Goal: Transaction & Acquisition: Purchase product/service

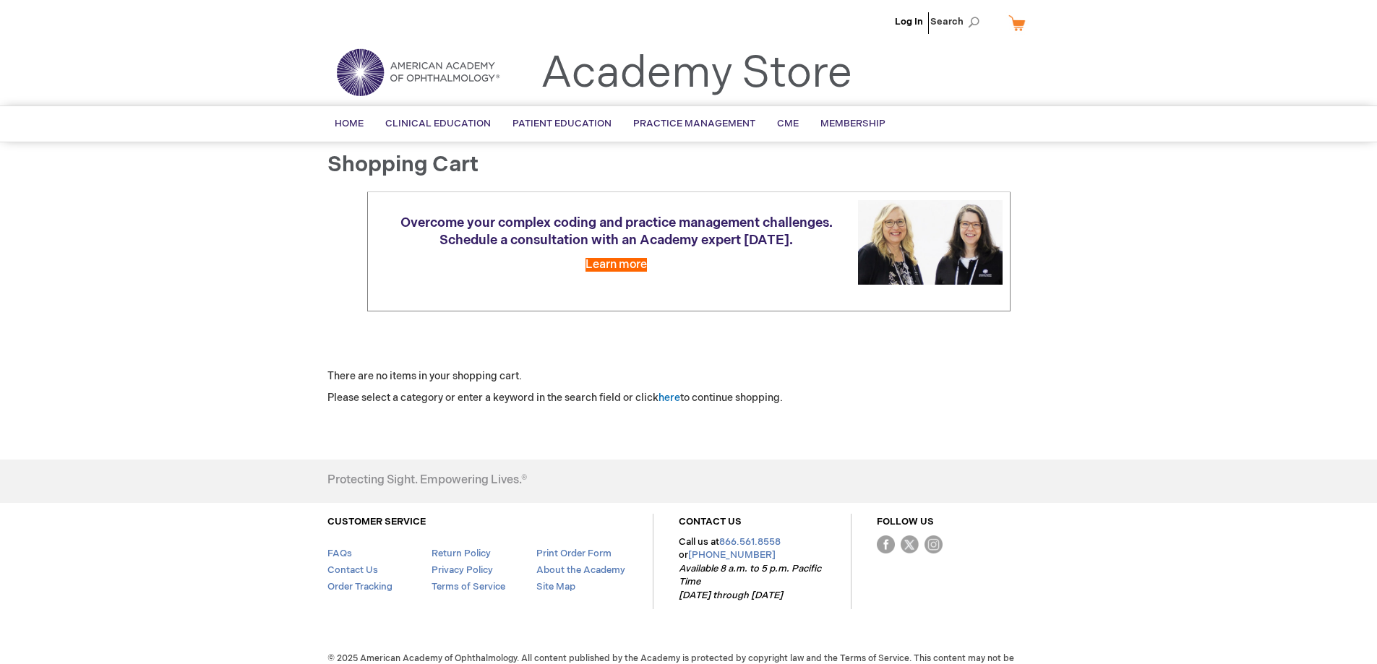
drag, startPoint x: 905, startPoint y: 20, endPoint x: 904, endPoint y: 39, distance: 19.5
click at [906, 20] on link "Log In" at bounding box center [909, 22] width 28 height 12
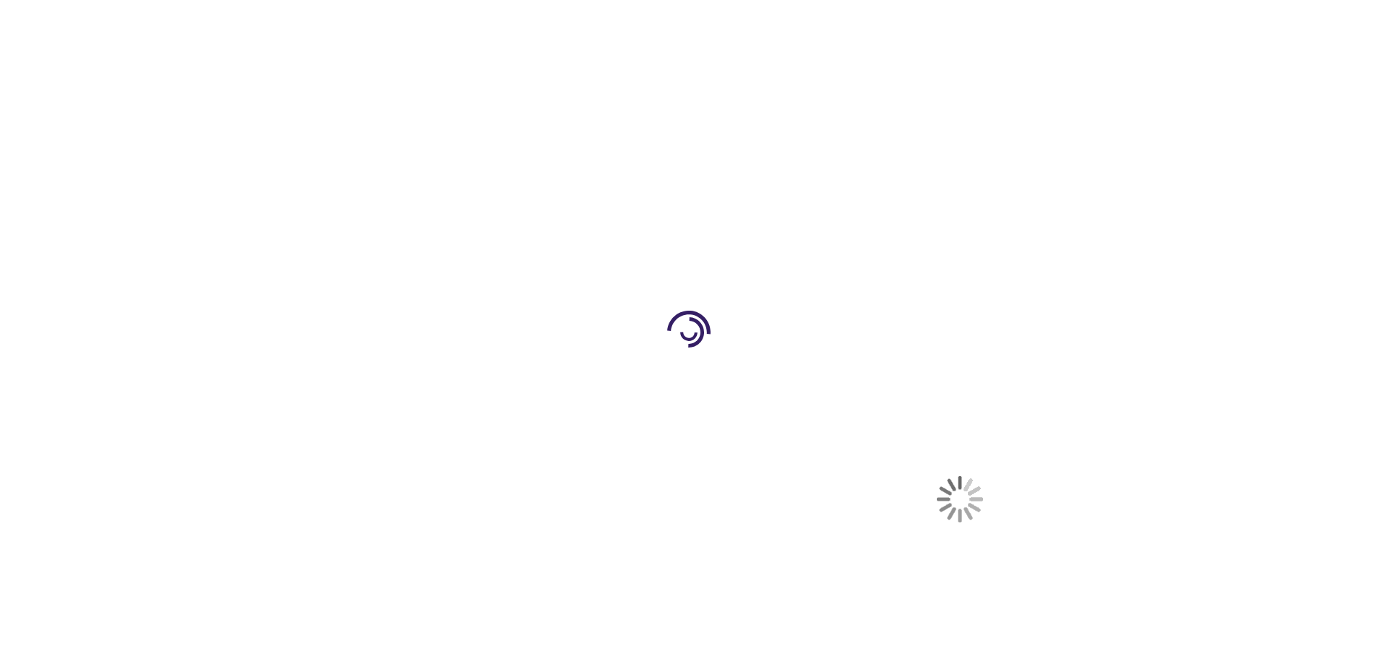
select select "US"
select select "44"
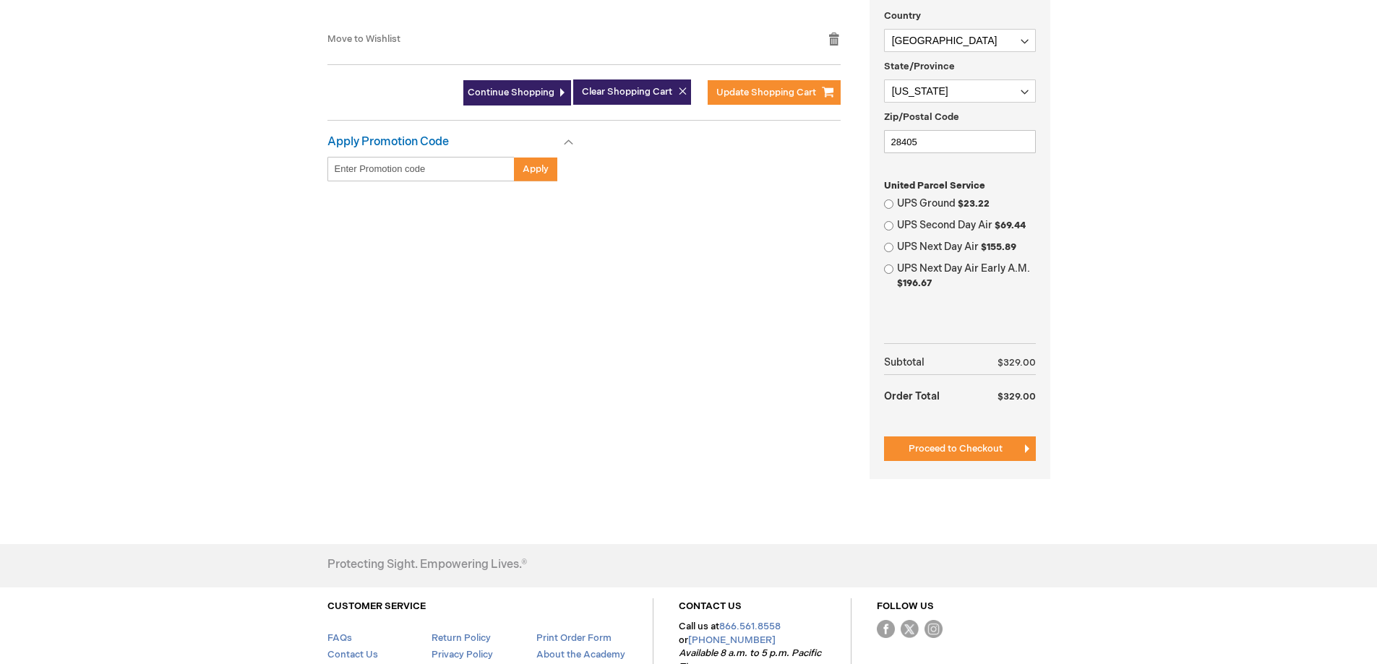
scroll to position [506, 0]
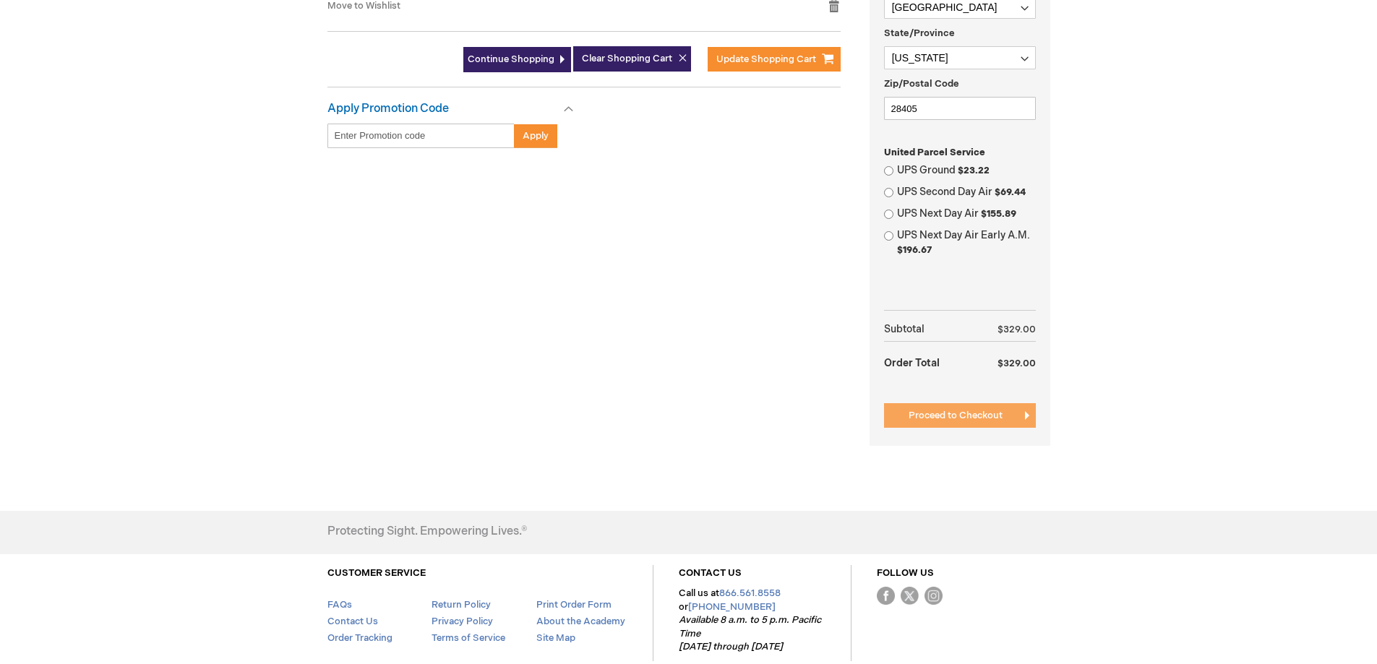
click at [953, 408] on button "Proceed to Checkout" at bounding box center [960, 415] width 152 height 25
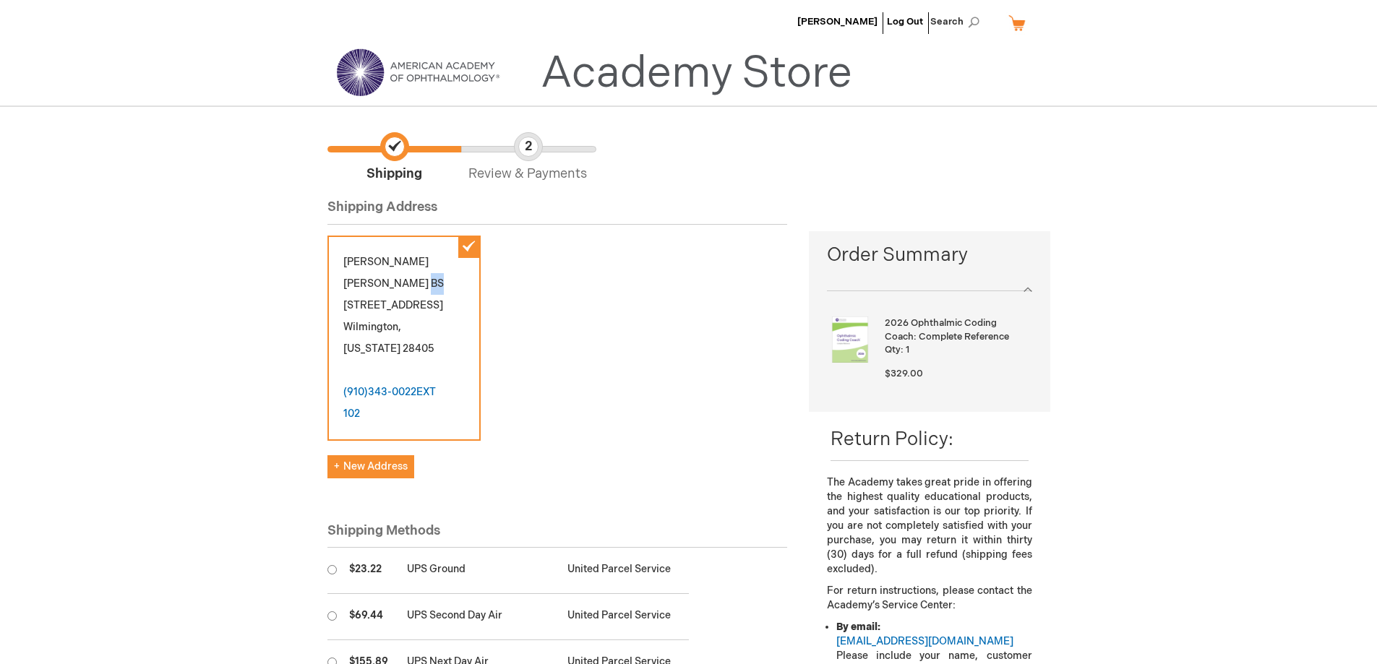
drag, startPoint x: 404, startPoint y: 260, endPoint x: 419, endPoint y: 259, distance: 15.2
click at [419, 259] on div "Laura Jones BS 700 Military Cutoff Rd Suite 202 Wilmington , North Carolina 284…" at bounding box center [403, 338] width 153 height 205
click at [610, 353] on div "Laura Jones BS 700 Military Cutoff Rd Suite 202 Wilmington , North Carolina 284…" at bounding box center [557, 346] width 460 height 220
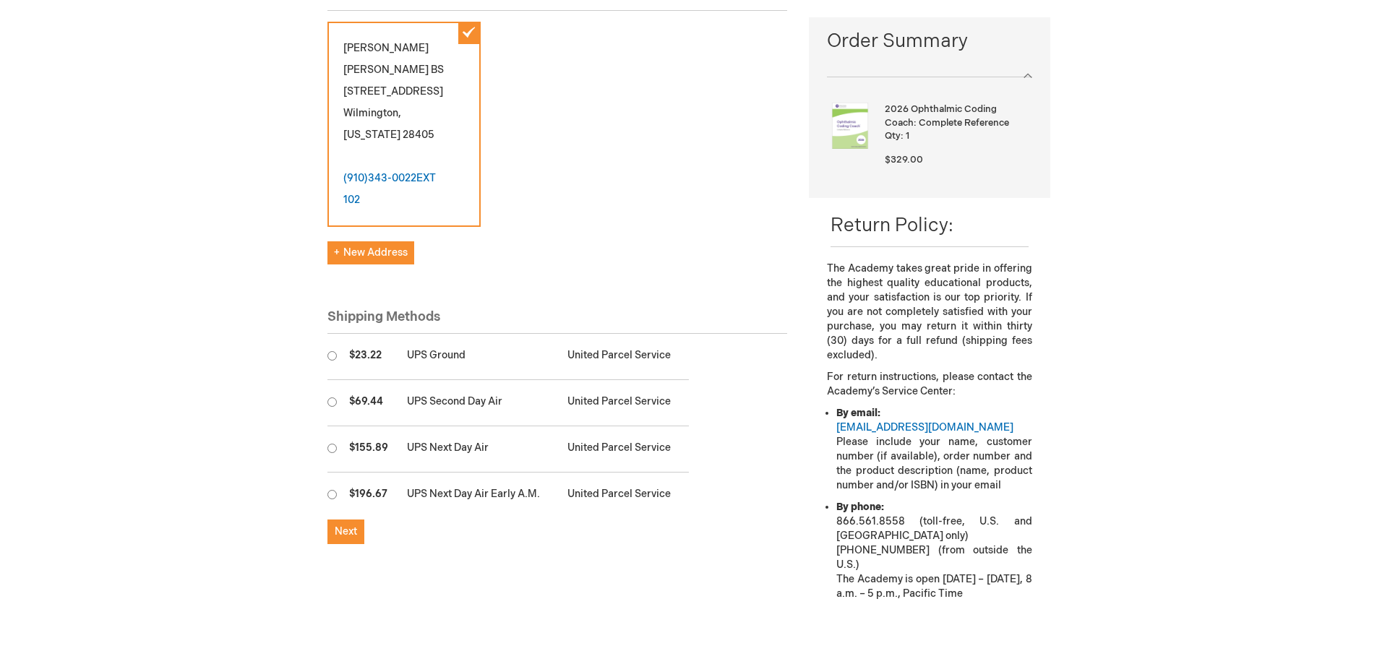
scroll to position [217, 0]
click at [334, 348] on input "radio" at bounding box center [331, 352] width 9 height 9
radio input "true"
click at [345, 523] on span "Next" at bounding box center [346, 529] width 22 height 12
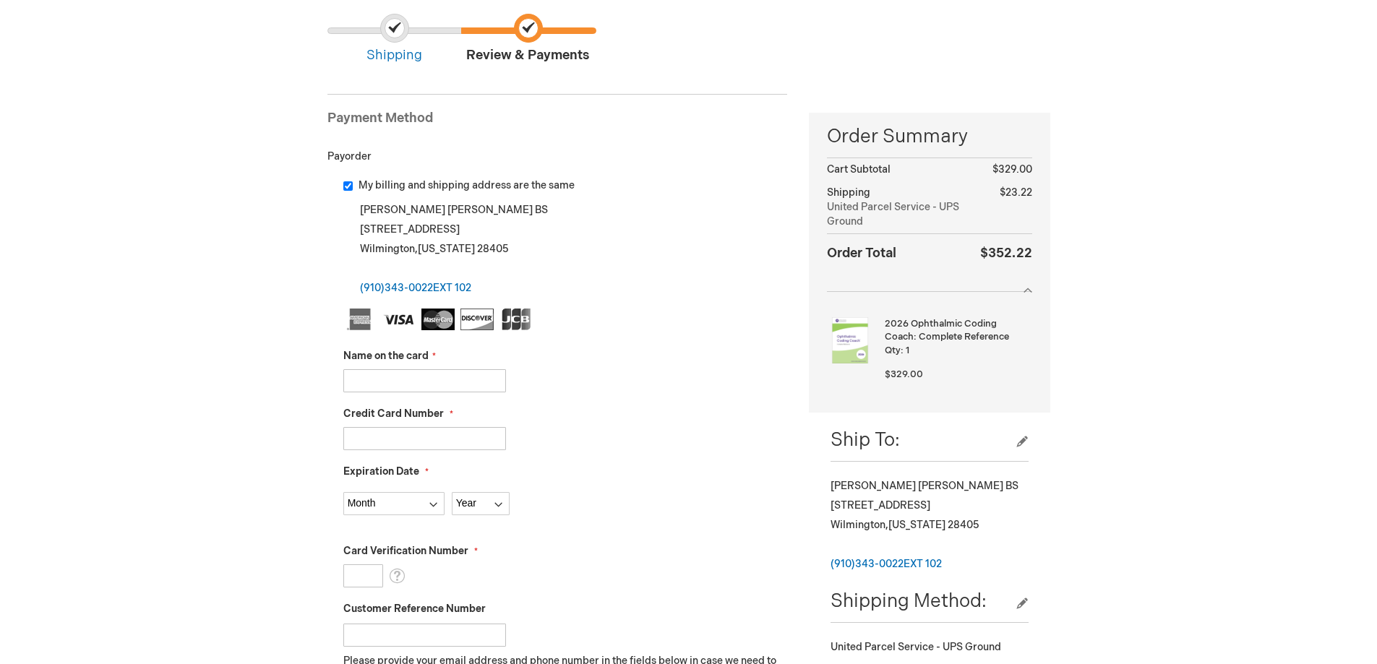
scroll to position [145, 0]
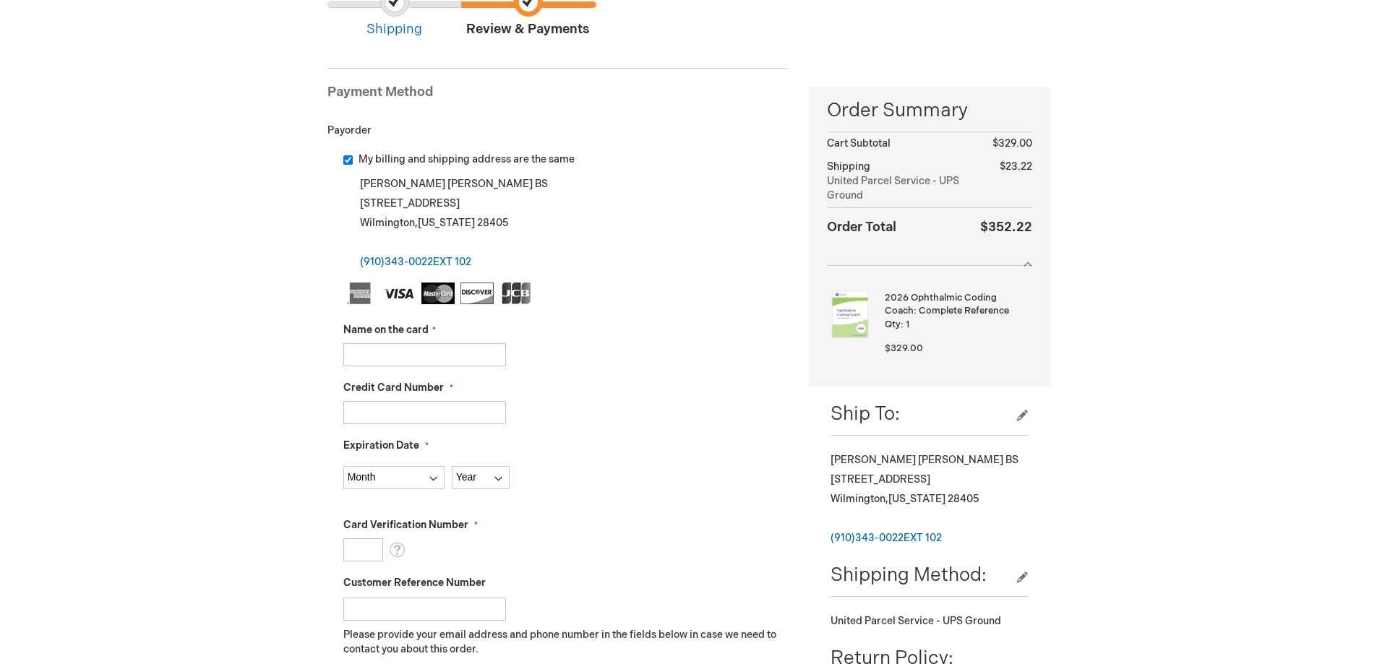
click at [362, 354] on input "Name on the card" at bounding box center [424, 354] width 163 height 23
type input "office manager"
click at [373, 418] on input "Credit Card Number" at bounding box center [424, 412] width 163 height 23
paste input "5594951071600956"
type input "5594951071600956"
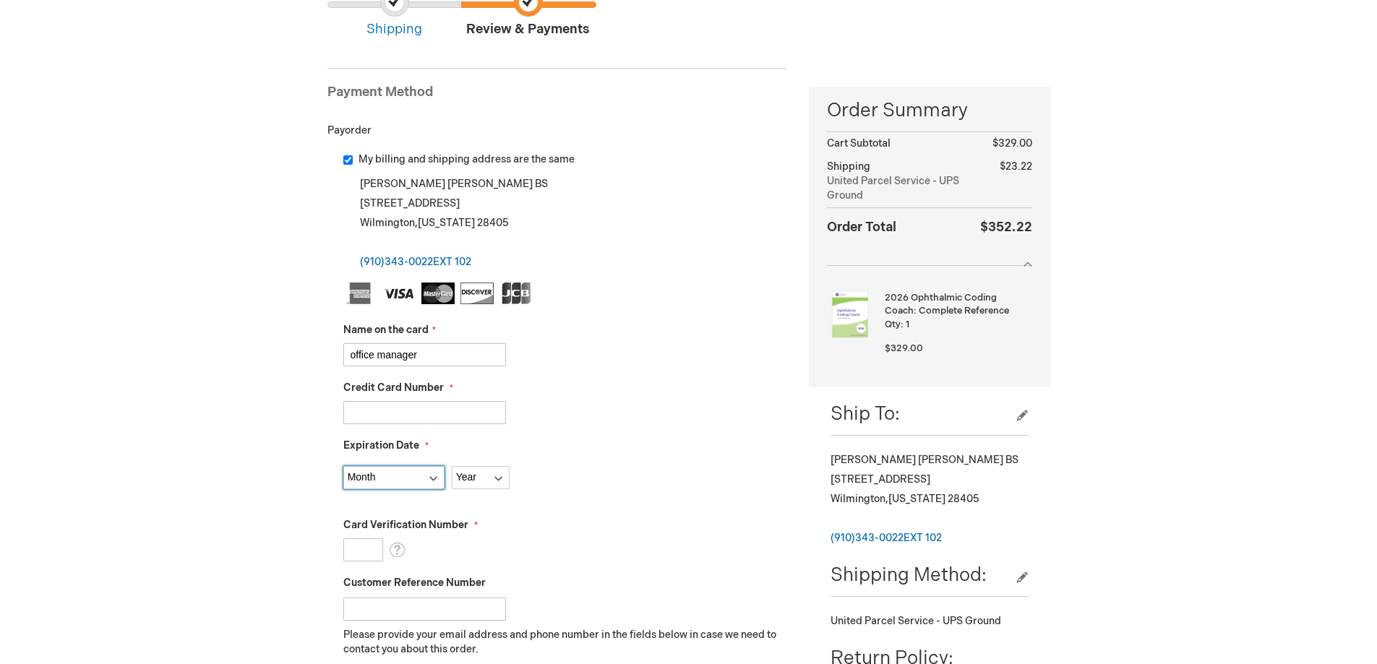
click at [430, 481] on select "Month 01 - January 02 - February 03 - March 04 - April 05 - May 06 - June 07 - …" at bounding box center [393, 477] width 101 height 23
select select "2"
click at [343, 466] on select "Month 01 - January 02 - February 03 - March 04 - April 05 - May 06 - June 07 - …" at bounding box center [393, 477] width 101 height 23
click at [502, 483] on select "Year 2025 2026 2027 2028 2029 2030 2031 2032 2033 2034 2035" at bounding box center [481, 477] width 58 height 23
select select "2027"
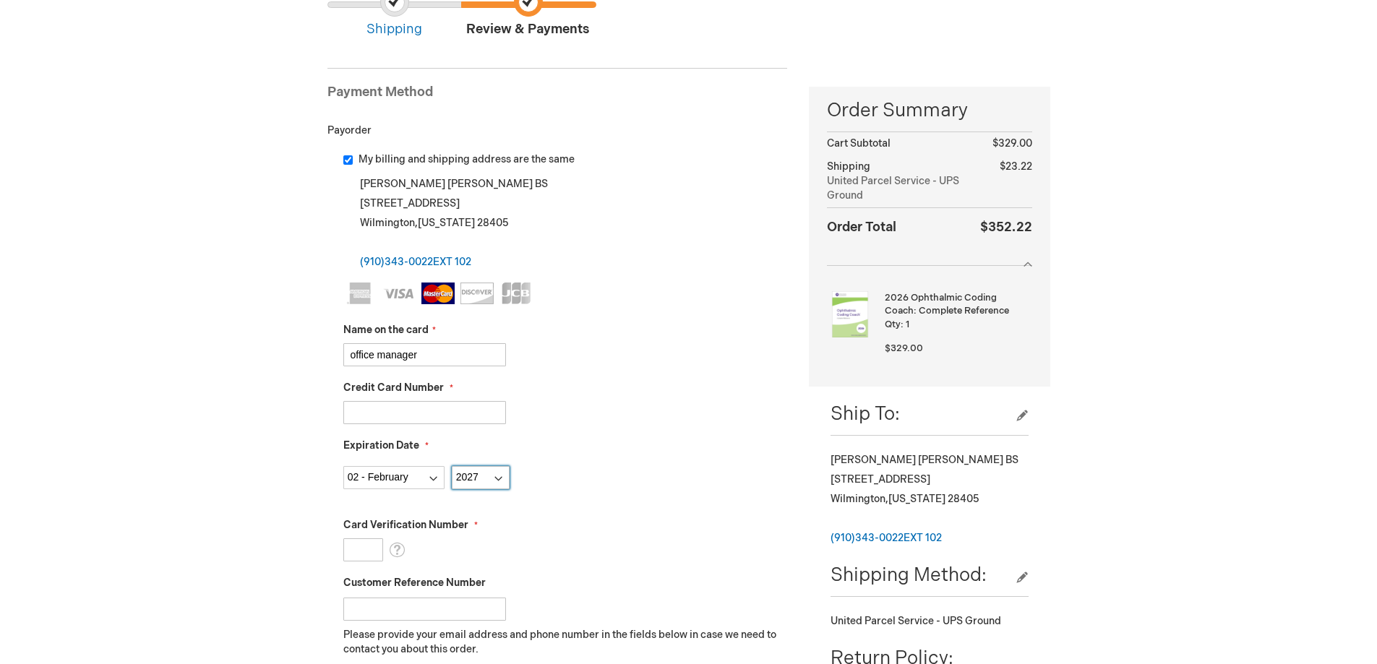
click at [452, 466] on select "Year 2025 2026 2027 2028 2029 2030 2031 2032 2033 2034 2035" at bounding box center [481, 477] width 58 height 23
click at [358, 549] on input "Card Verification Number" at bounding box center [363, 549] width 40 height 23
type input "773"
click at [530, 541] on div "Card Verification Number 773 What is this?" at bounding box center [565, 539] width 444 height 43
click at [413, 619] on input "Customer Reference Number" at bounding box center [424, 609] width 163 height 23
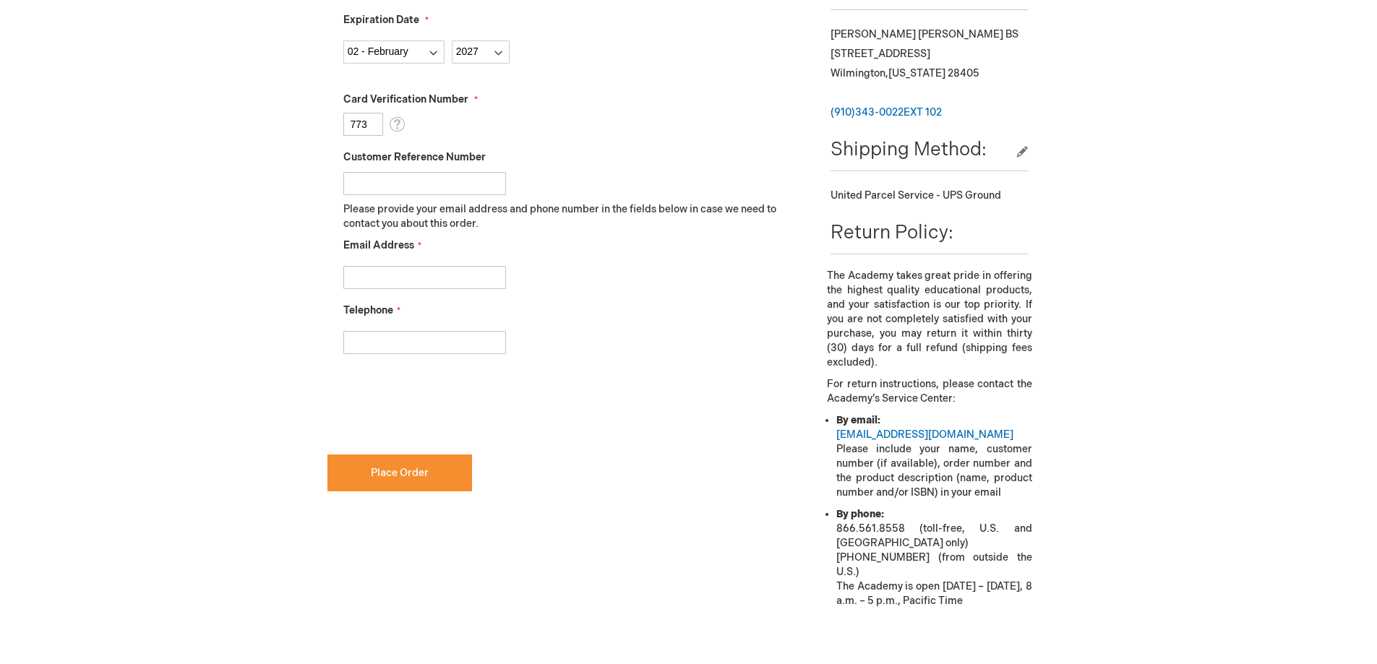
scroll to position [578, 0]
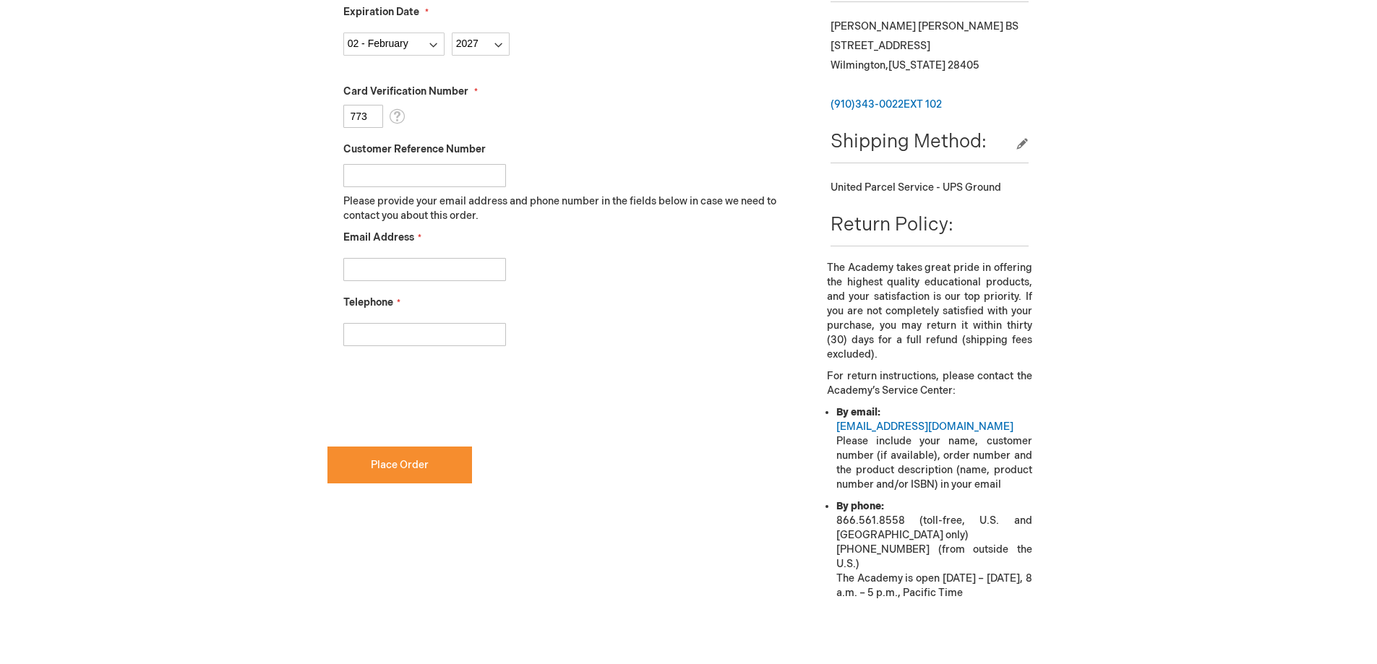
click at [363, 265] on input "Email Address" at bounding box center [424, 269] width 163 height 23
type input "admin@ochsnereye.net"
type input "9103430022"
checkbox input "true"
click at [387, 470] on span "Place Order" at bounding box center [400, 465] width 58 height 12
